Goal: Task Accomplishment & Management: Manage account settings

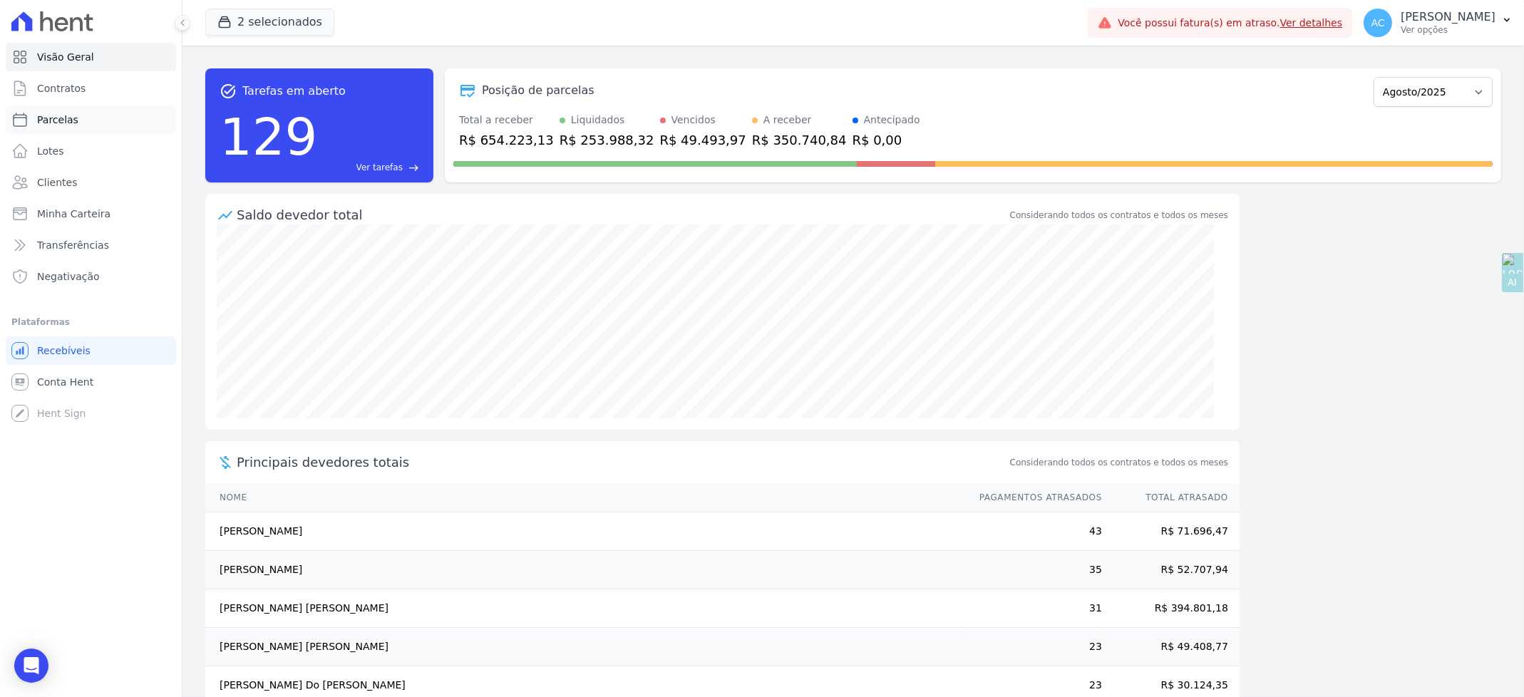
click at [72, 120] on span "Parcelas" at bounding box center [57, 120] width 41 height 14
select select
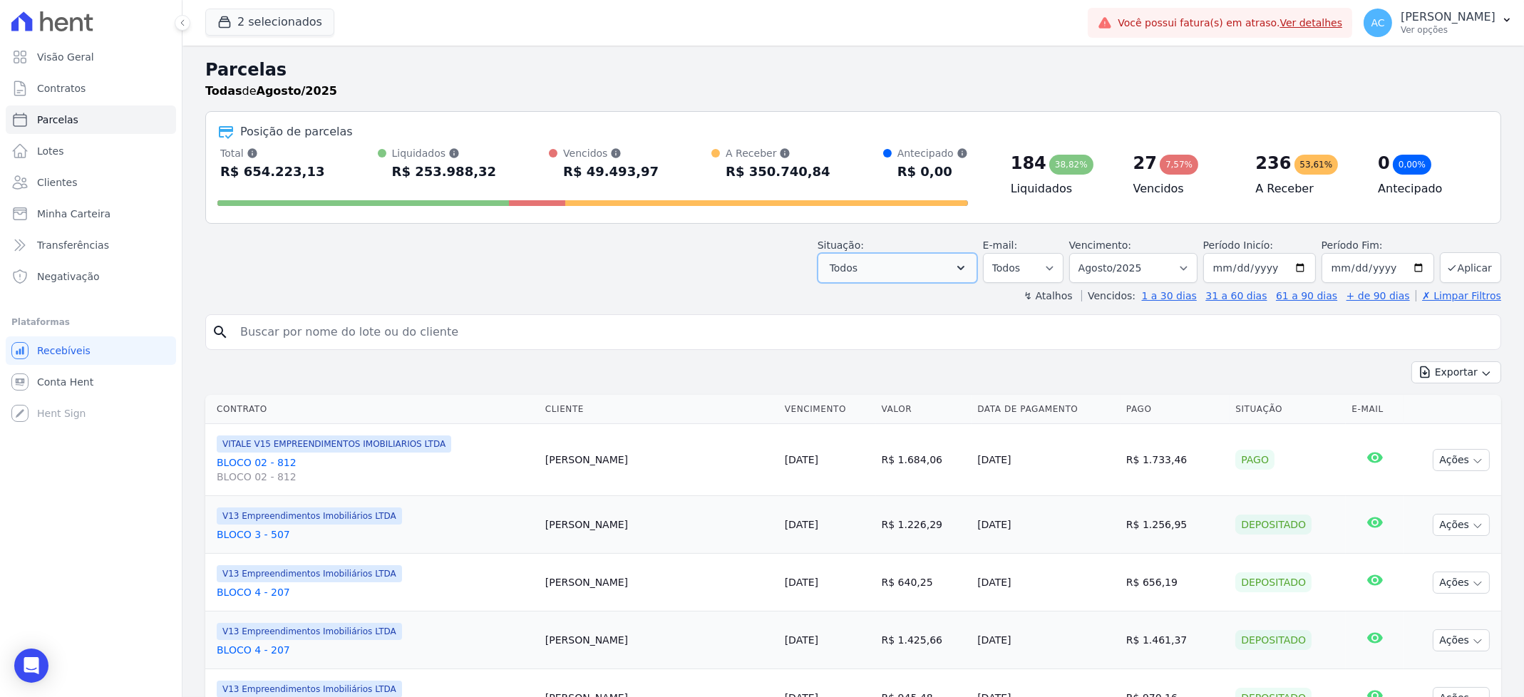
click at [899, 272] on button "Todos" at bounding box center [897, 268] width 160 height 30
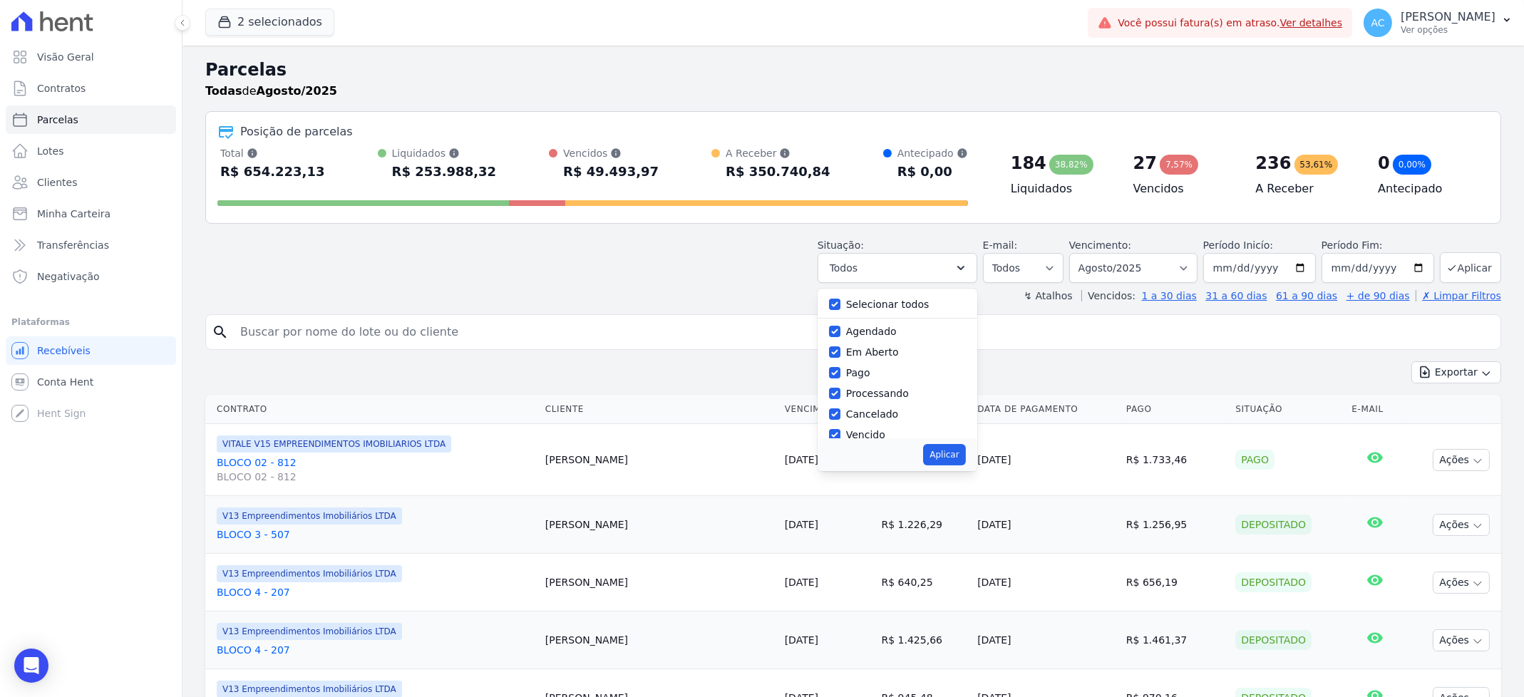
click at [844, 312] on div "Selecionar todos" at bounding box center [897, 304] width 137 height 21
click at [839, 305] on input "Selecionar todos" at bounding box center [834, 304] width 11 height 11
checkbox input "false"
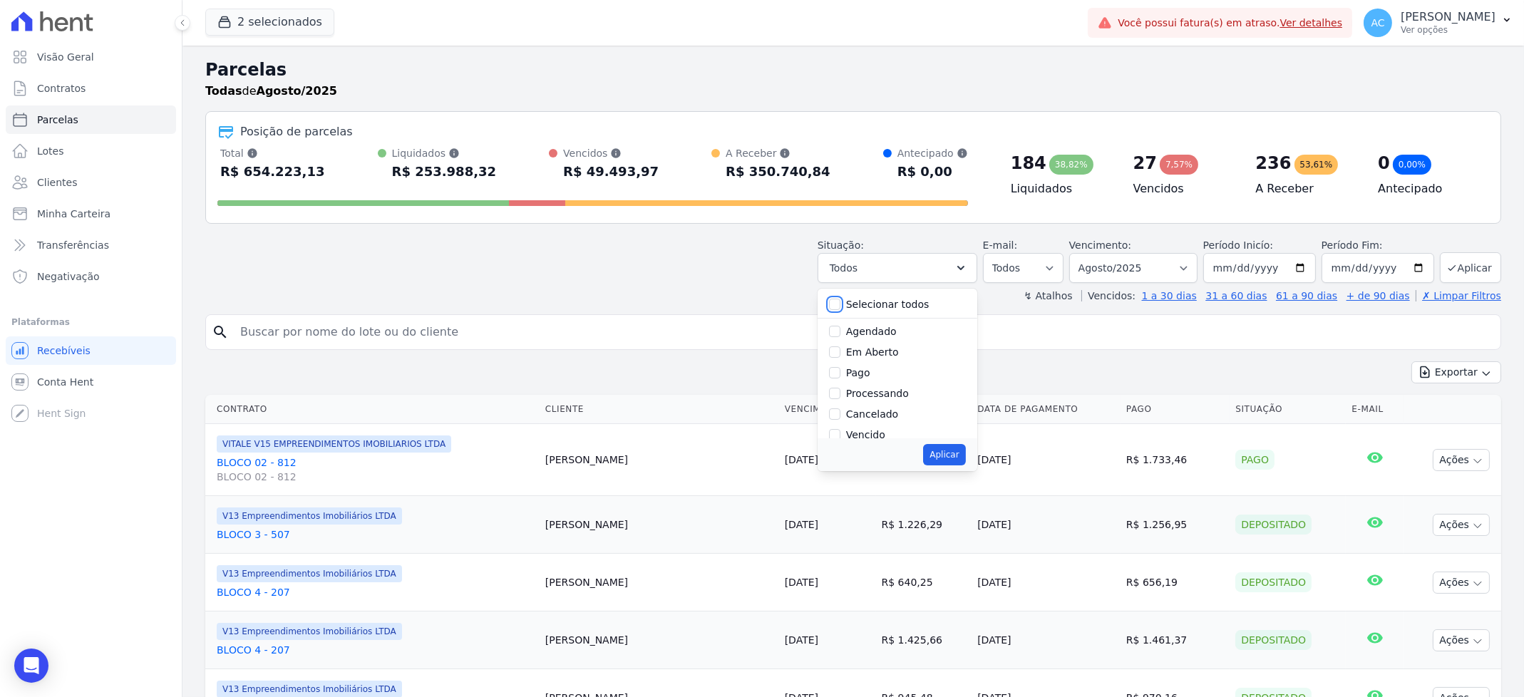
checkbox input "false"
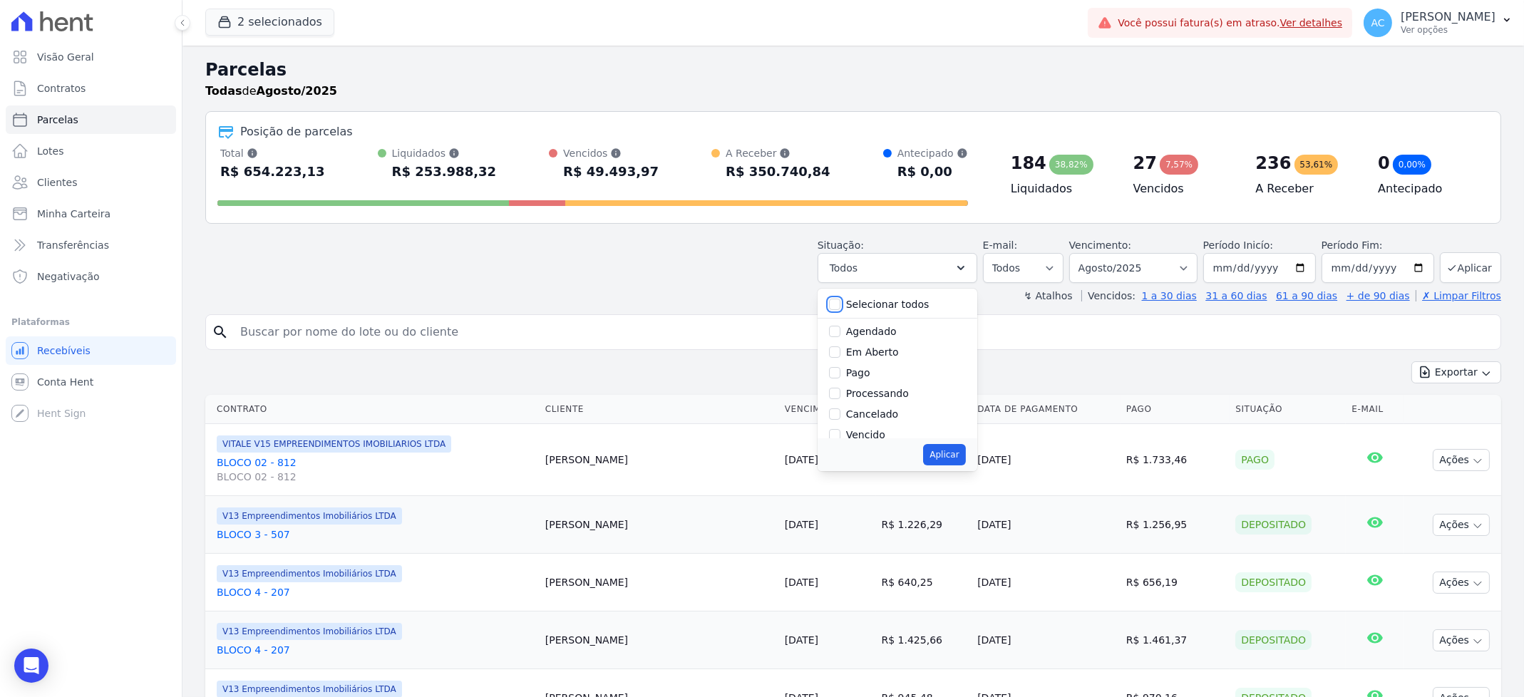
checkbox input "false"
click at [840, 377] on input "Pago" at bounding box center [834, 372] width 11 height 11
checkbox input "true"
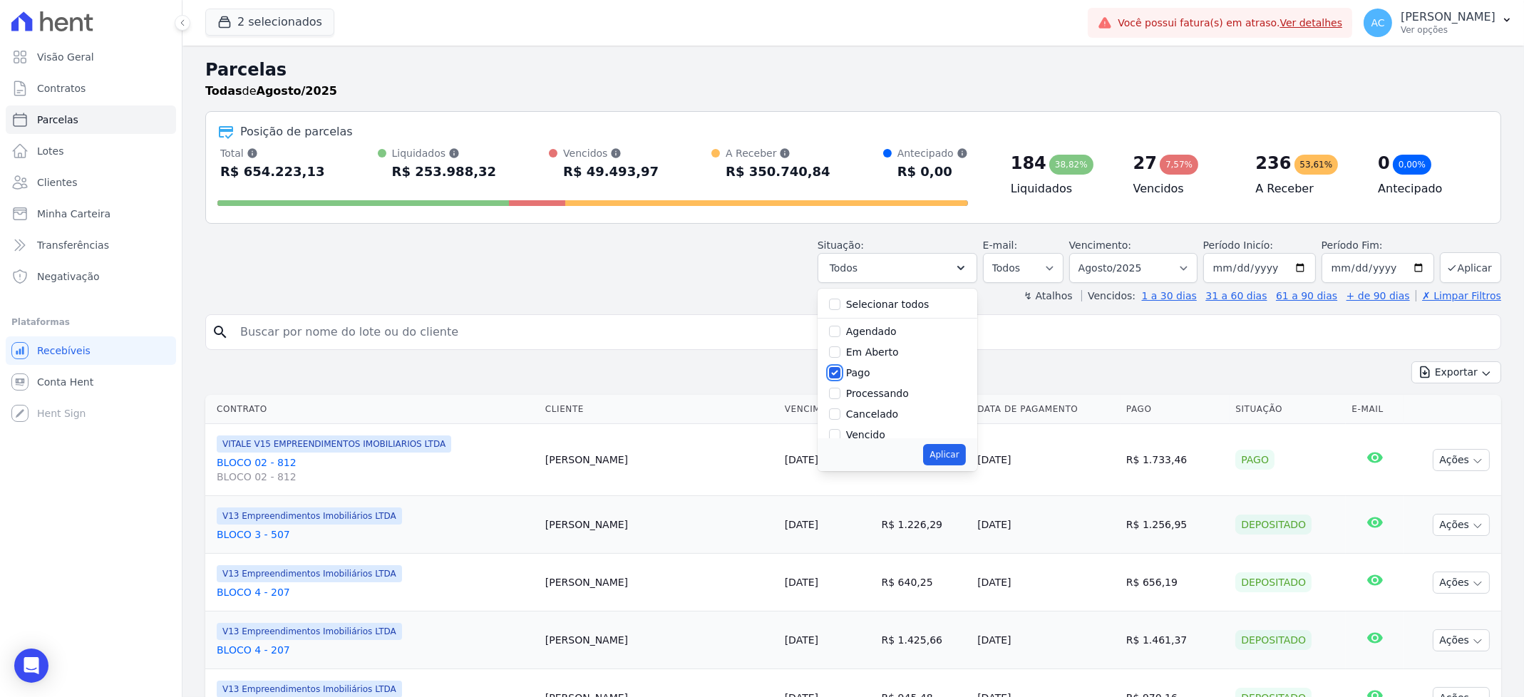
scroll to position [95, 0]
click at [840, 363] on input "Transferindo" at bounding box center [834, 360] width 11 height 11
checkbox input "true"
click at [840, 381] on input "Depositado" at bounding box center [834, 381] width 11 height 11
checkbox input "true"
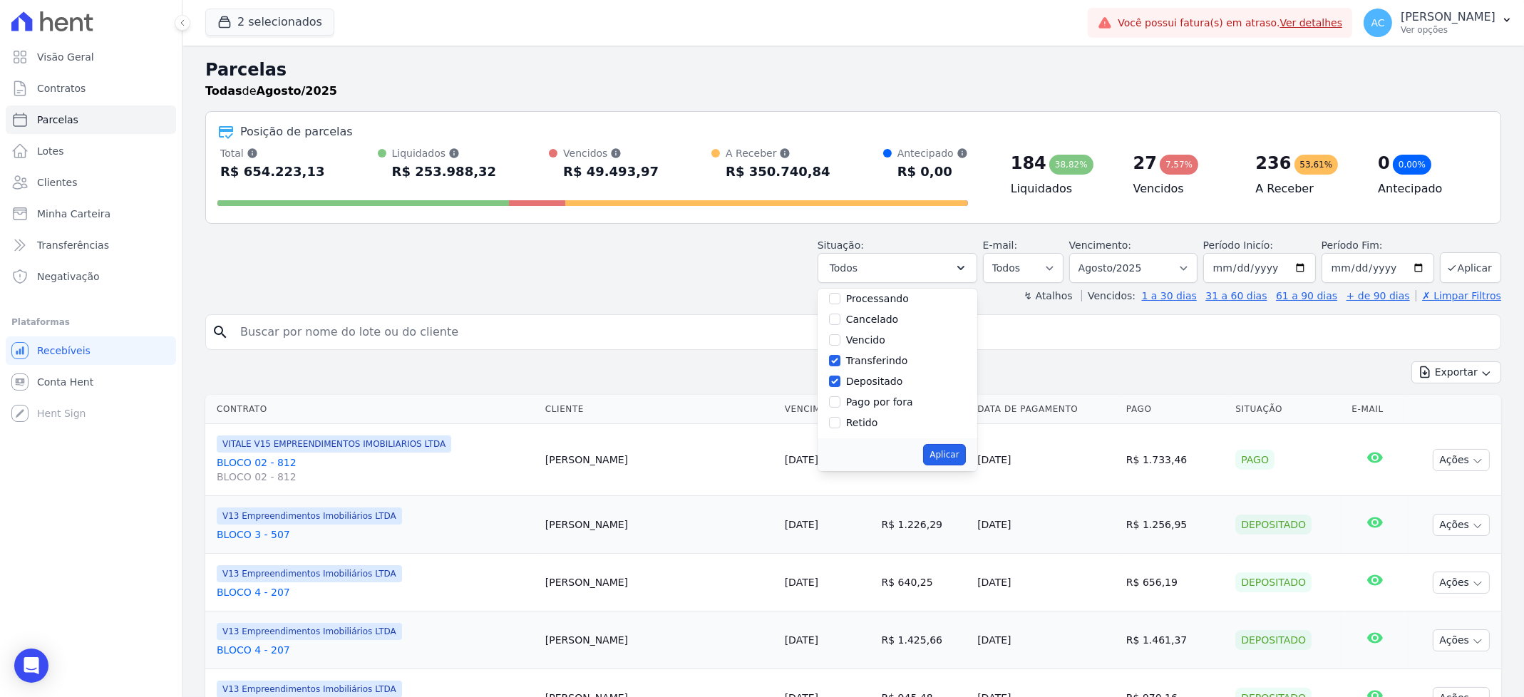
drag, startPoint x: 959, startPoint y: 452, endPoint x: 973, endPoint y: 445, distance: 15.9
click at [961, 452] on button "Aplicar" at bounding box center [944, 454] width 42 height 21
select select "paid"
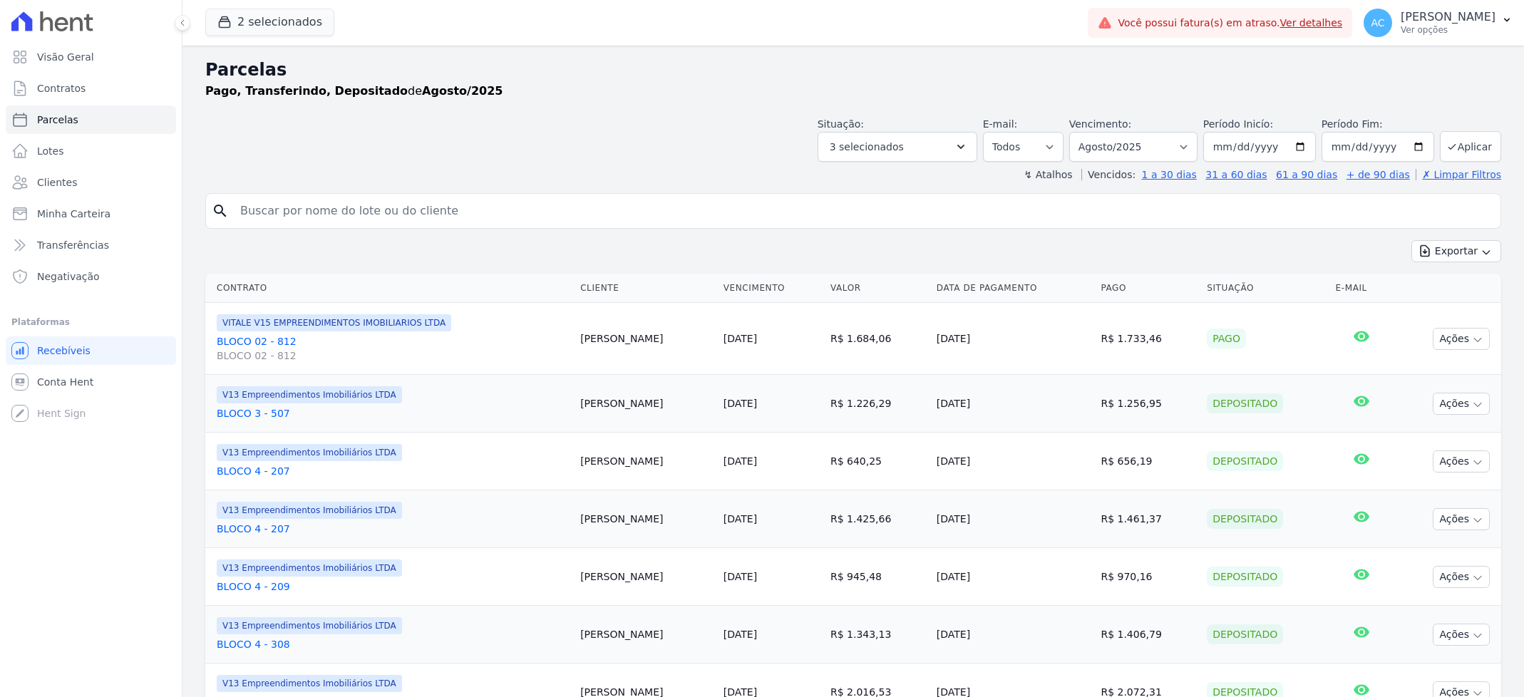
select select
click at [1217, 148] on input "2025-08-01" at bounding box center [1259, 147] width 113 height 30
type input "[DATE]"
click at [1475, 143] on button "Aplicar" at bounding box center [1469, 146] width 61 height 31
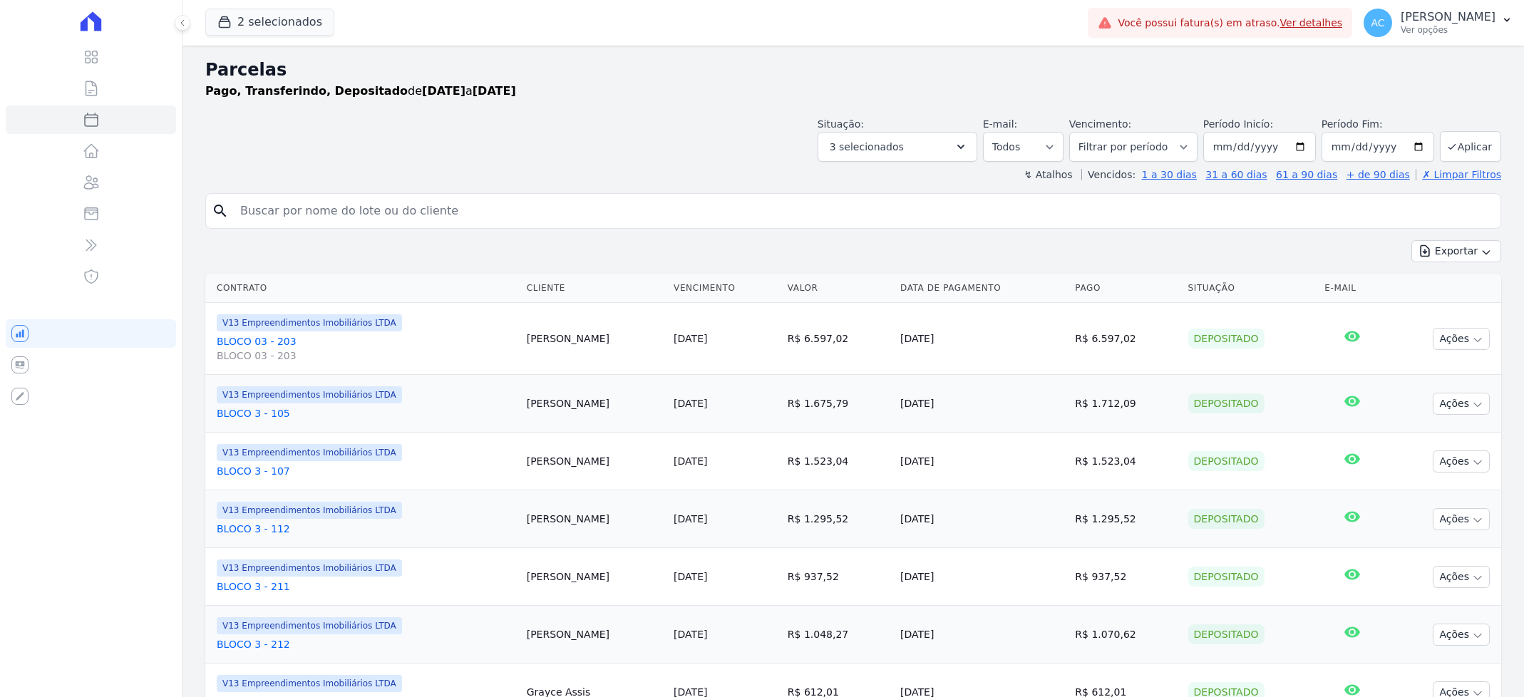
select select
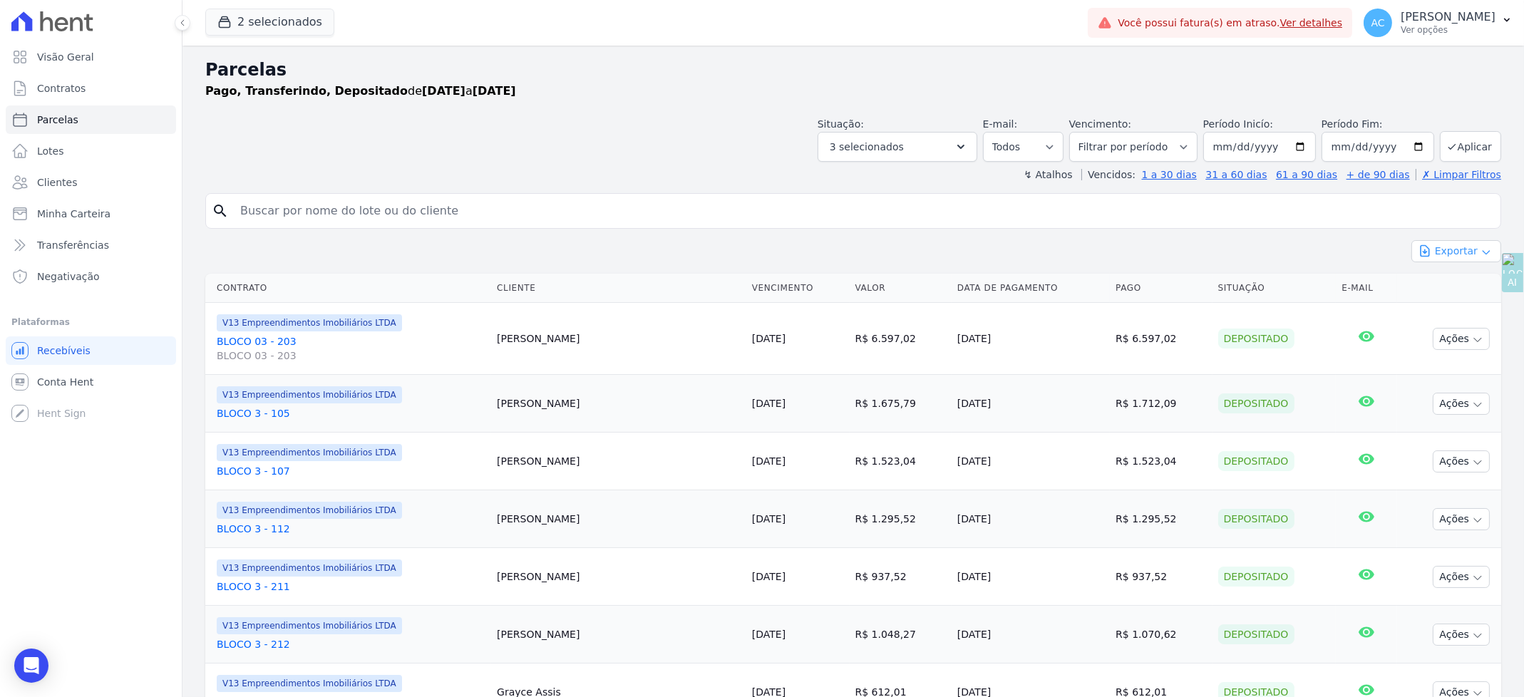
click at [1449, 247] on button "Exportar" at bounding box center [1456, 251] width 90 height 22
click at [1465, 307] on span "Exportar CSV" at bounding box center [1455, 309] width 76 height 14
